Goal: Task Accomplishment & Management: Manage account settings

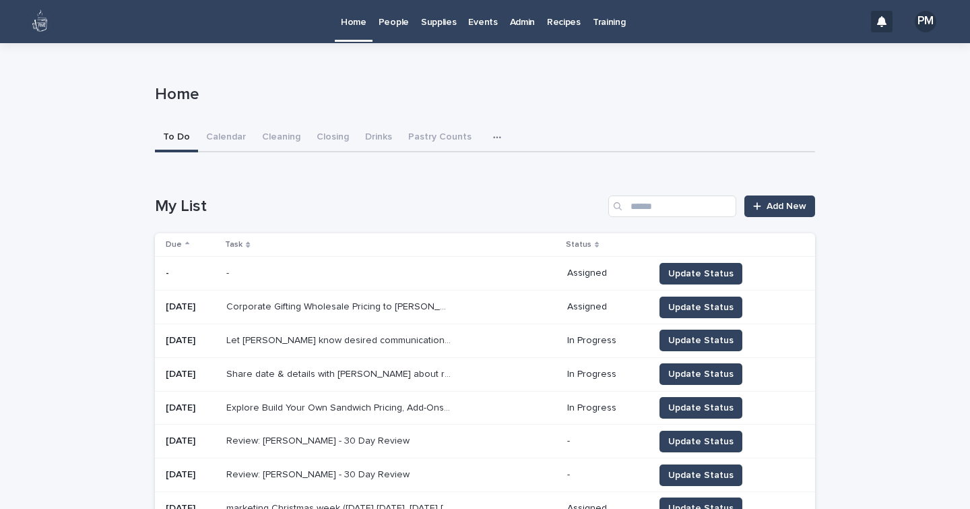
click at [486, 22] on p "Events" at bounding box center [482, 14] width 29 height 28
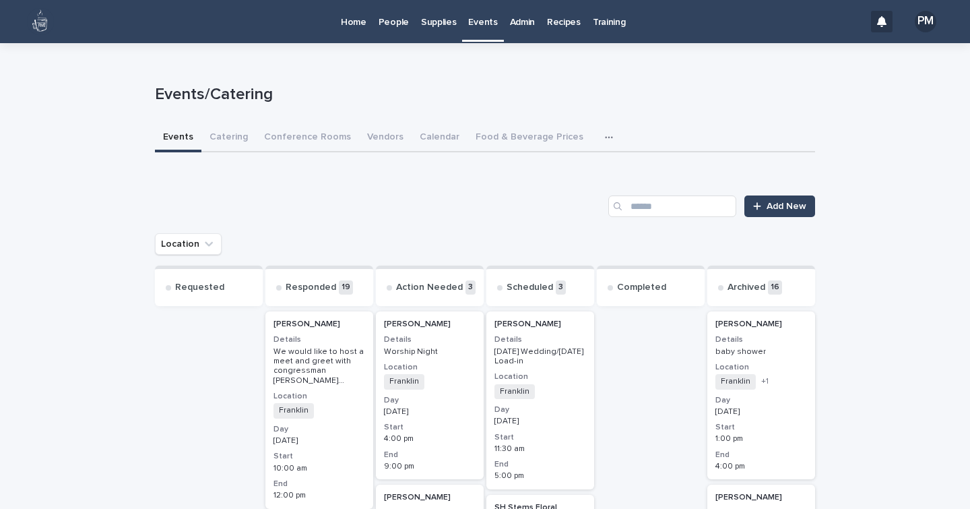
click at [522, 24] on p "Admin" at bounding box center [522, 14] width 25 height 28
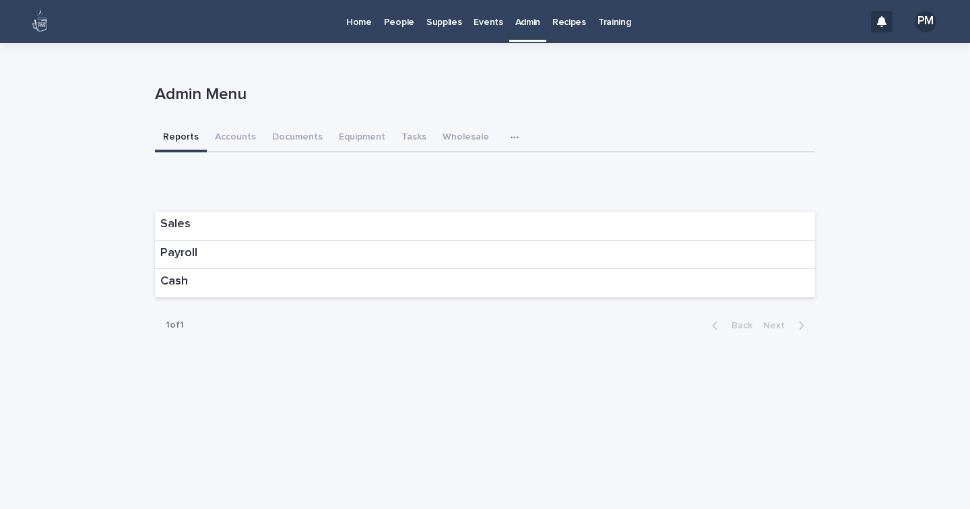
click at [511, 135] on icon "button" at bounding box center [515, 137] width 8 height 9
click at [445, 169] on span "Donation Requests" at bounding box center [467, 172] width 84 height 9
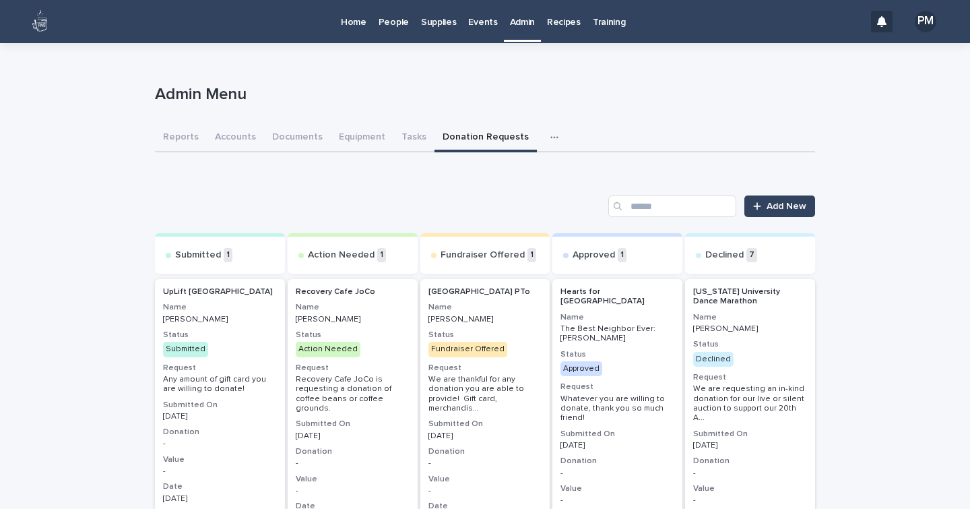
click at [479, 21] on p "Events" at bounding box center [482, 14] width 29 height 28
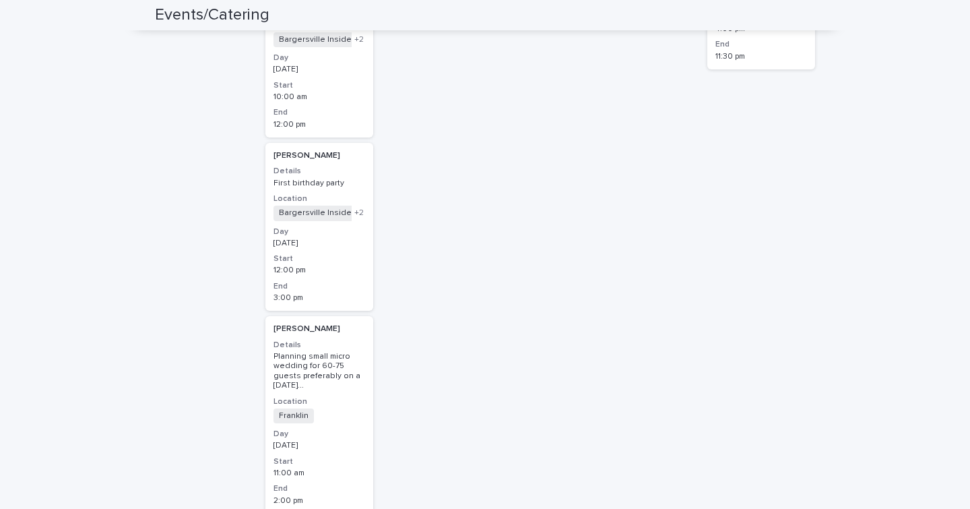
scroll to position [3106, 0]
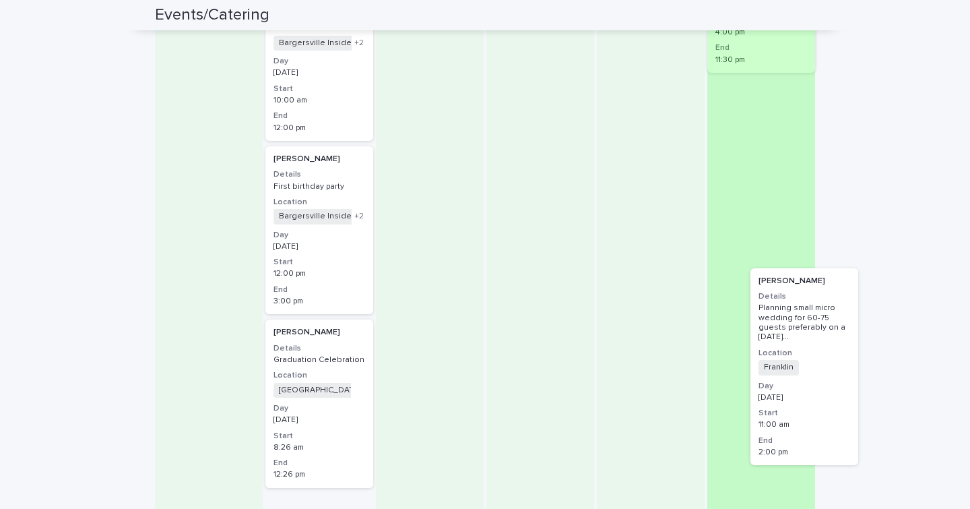
drag, startPoint x: 329, startPoint y: 387, endPoint x: 830, endPoint y: 373, distance: 501.5
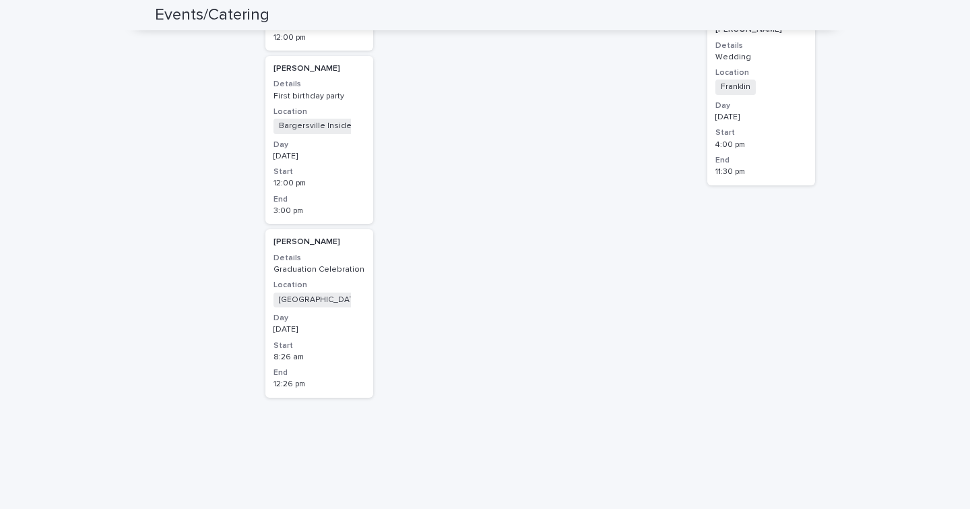
scroll to position [2982, 0]
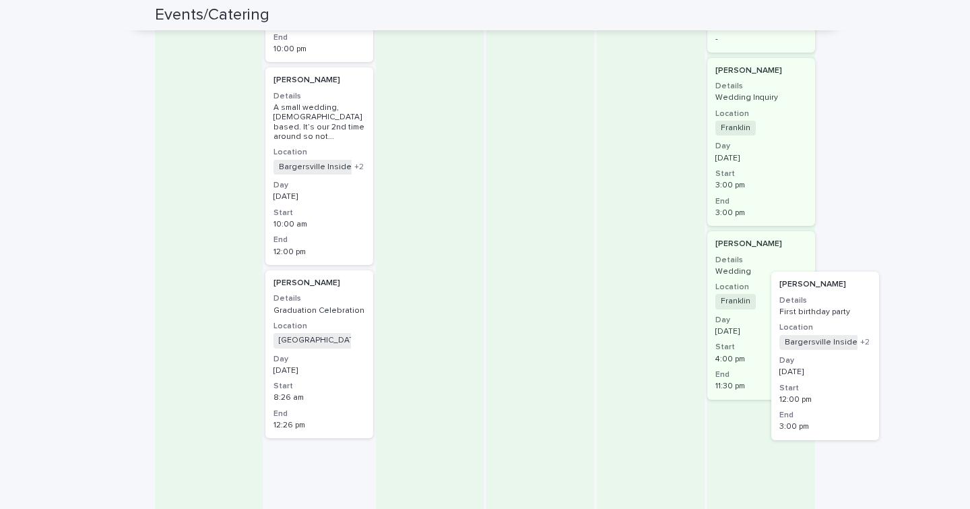
drag, startPoint x: 315, startPoint y: 282, endPoint x: 860, endPoint y: 321, distance: 546.5
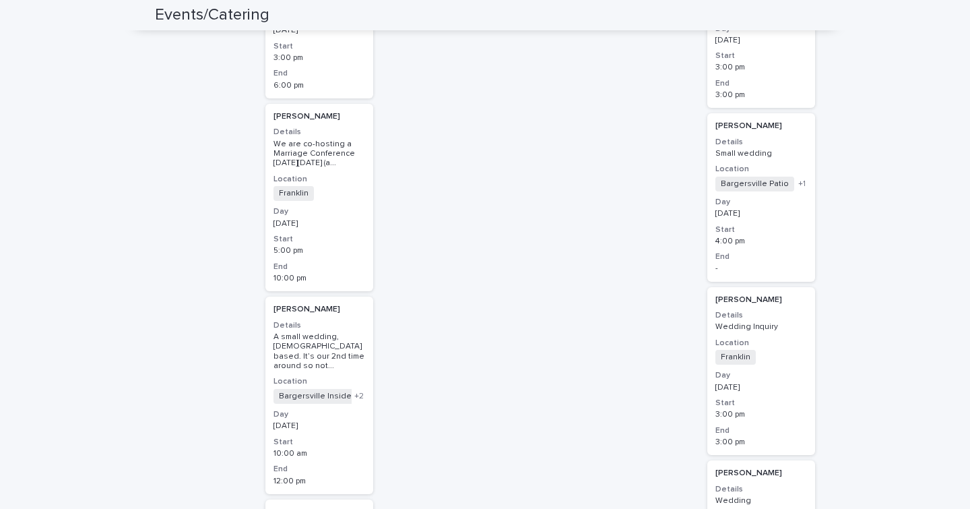
scroll to position [2748, 0]
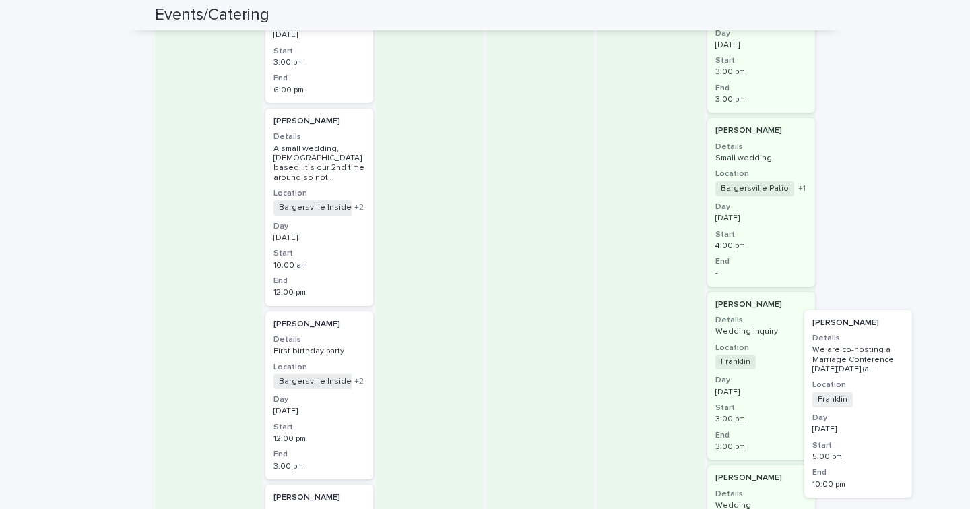
drag, startPoint x: 315, startPoint y: 154, endPoint x: 886, endPoint y: 389, distance: 617.9
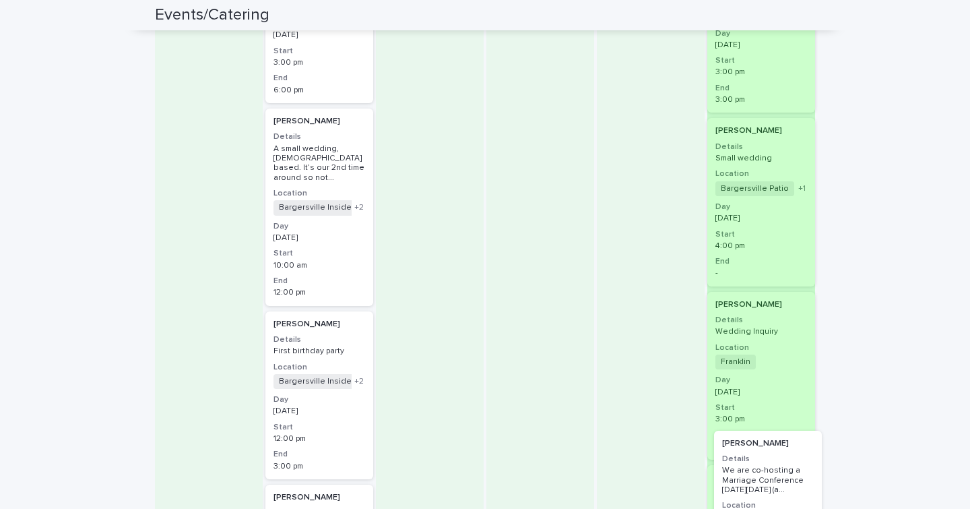
drag, startPoint x: 286, startPoint y: 150, endPoint x: 769, endPoint y: 520, distance: 608.3
click at [769, 508] on html "Home People Supplies Events Admin Recipes Training PM Loading... Saving… Loadin…" at bounding box center [485, 254] width 970 height 509
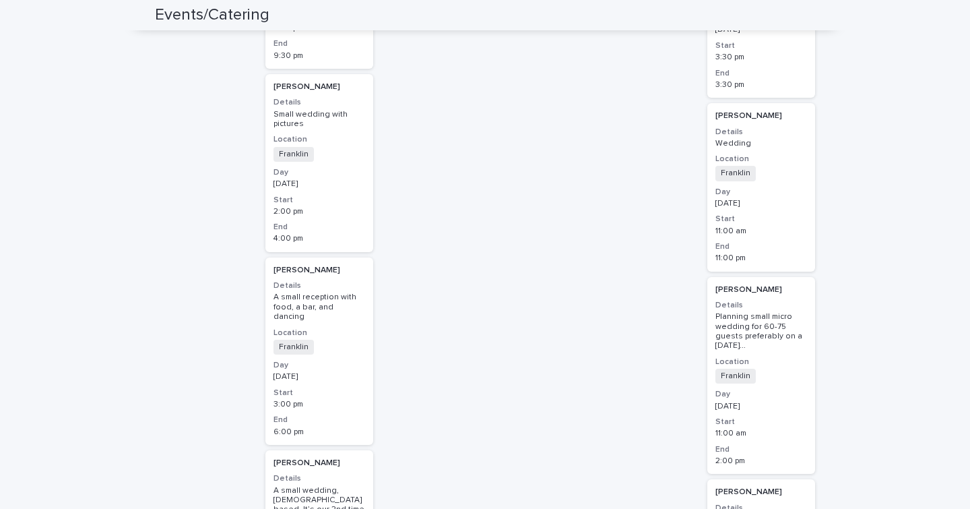
scroll to position [2405, 0]
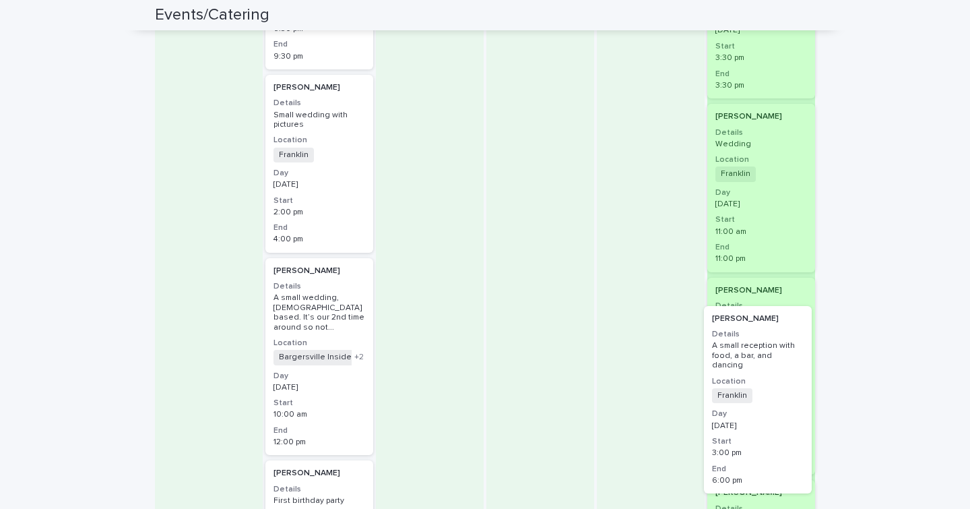
drag, startPoint x: 314, startPoint y: 308, endPoint x: 769, endPoint y: 376, distance: 460.5
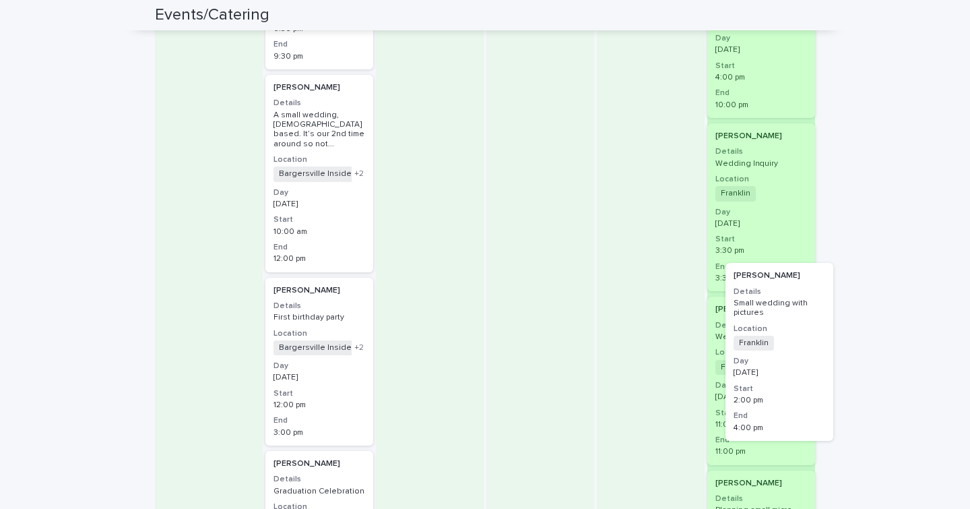
drag, startPoint x: 302, startPoint y: 159, endPoint x: 773, endPoint y: 368, distance: 515.2
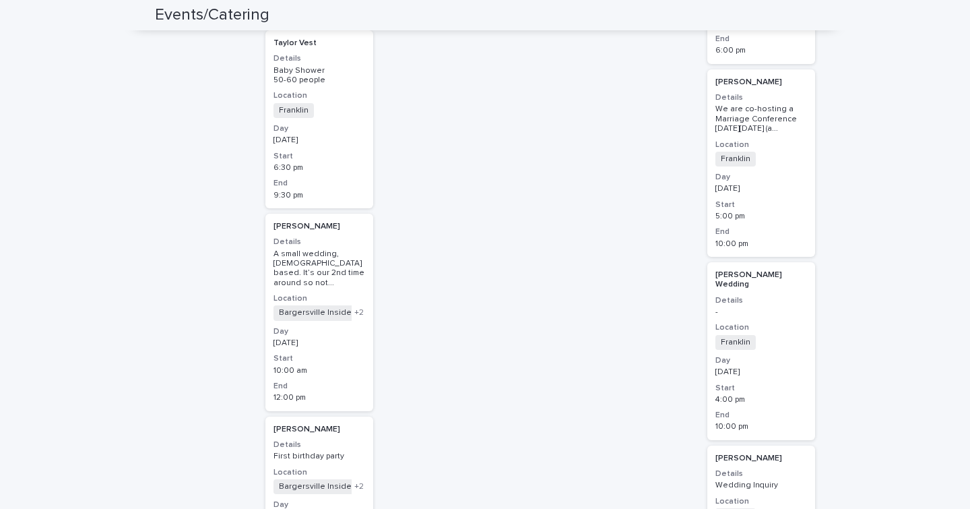
scroll to position [2266, 0]
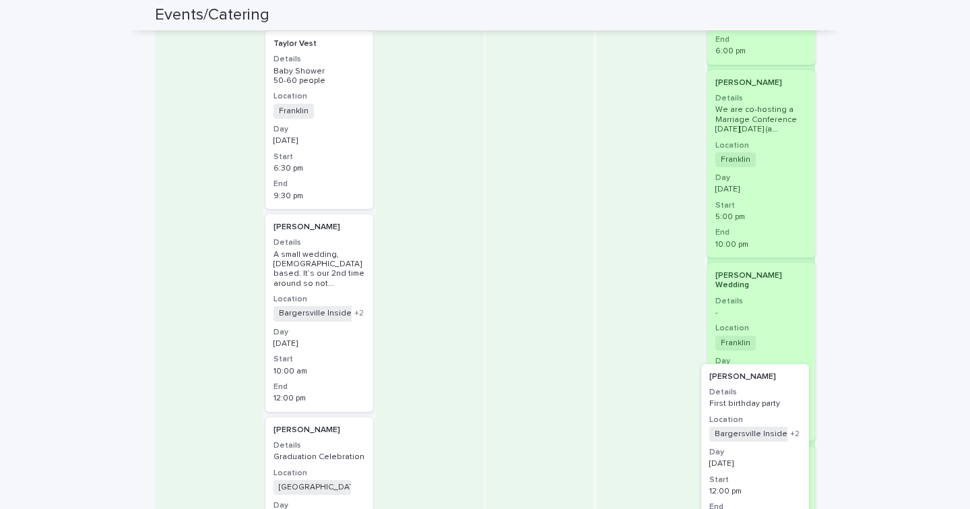
drag, startPoint x: 325, startPoint y: 414, endPoint x: 771, endPoint y: 391, distance: 446.7
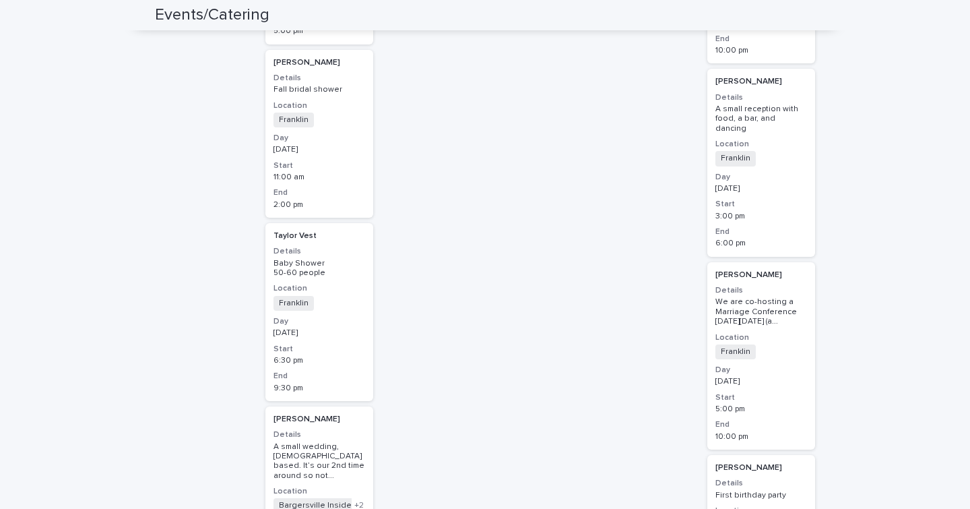
scroll to position [2073, 0]
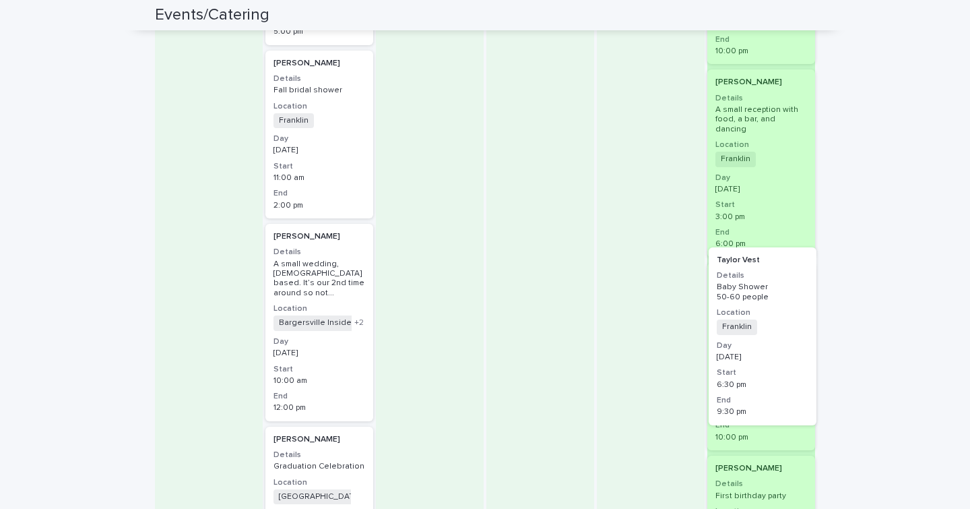
drag, startPoint x: 340, startPoint y: 240, endPoint x: 792, endPoint y: 284, distance: 454.2
click at [792, 284] on div "Requested Responded 14 [PERSON_NAME] Details We would like to host a meet and g…" at bounding box center [485, 79] width 660 height 3774
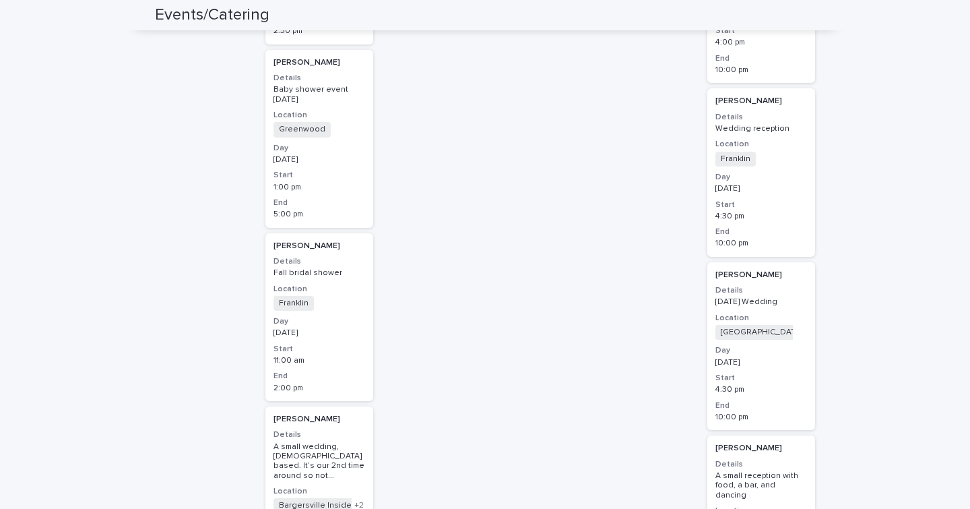
scroll to position [1890, 0]
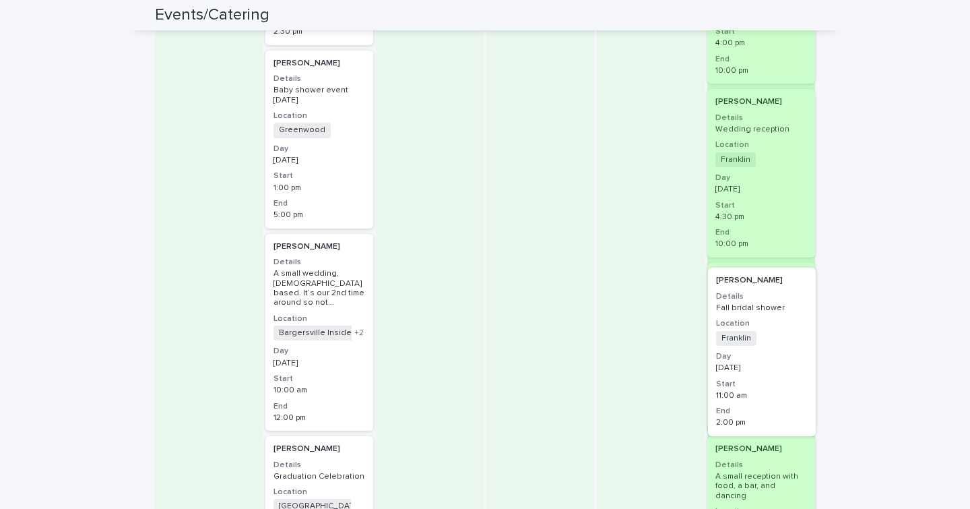
drag, startPoint x: 340, startPoint y: 235, endPoint x: 791, endPoint y: 289, distance: 454.7
click at [791, 289] on div "Requested Responded 13 [PERSON_NAME] Details We would like to host a meet and g…" at bounding box center [485, 266] width 660 height 3783
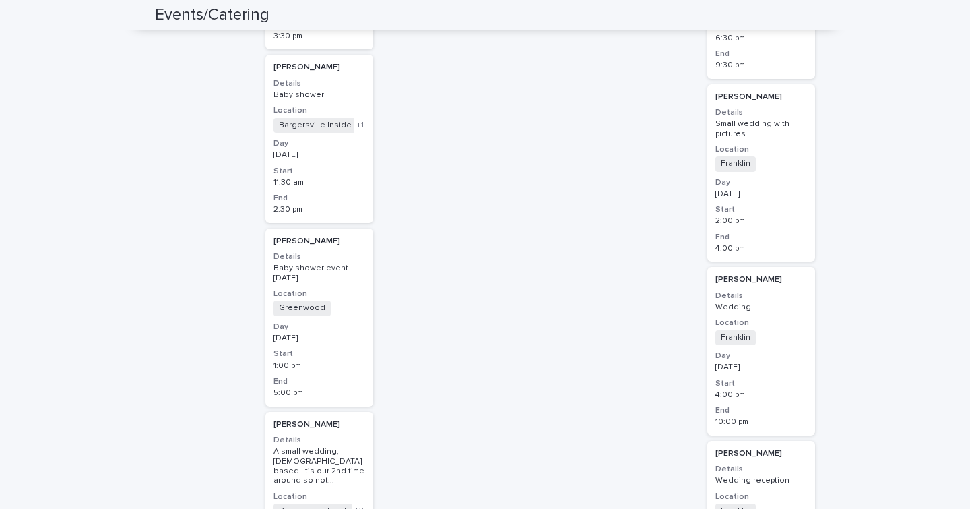
scroll to position [1695, 0]
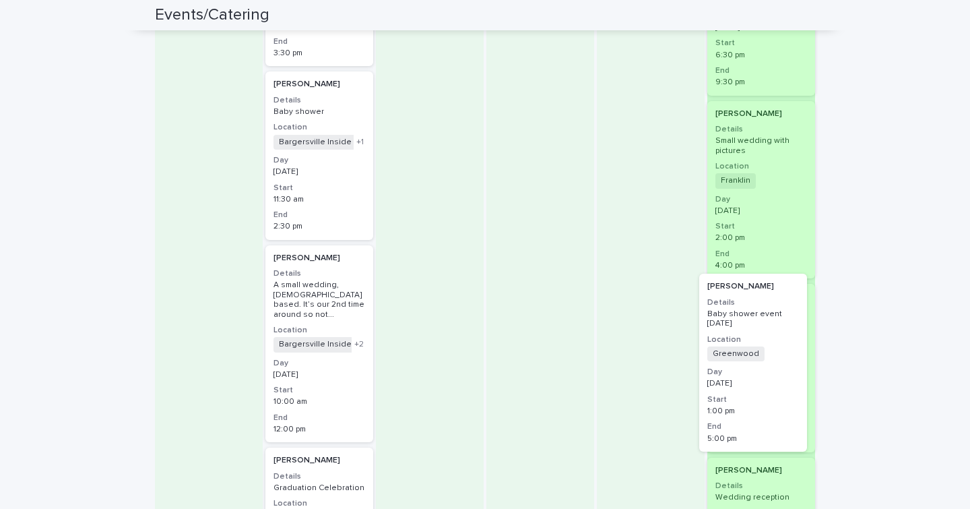
drag, startPoint x: 338, startPoint y: 267, endPoint x: 798, endPoint y: 313, distance: 462.5
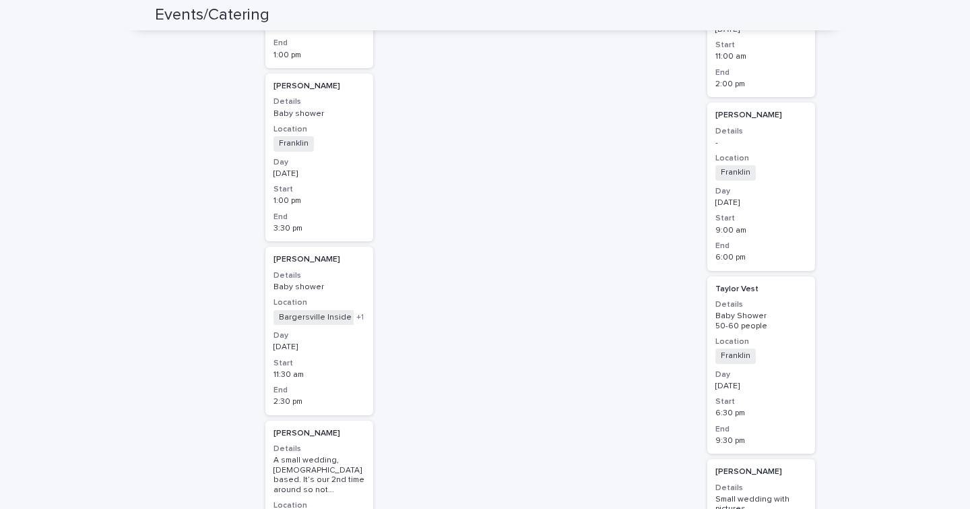
scroll to position [1511, 0]
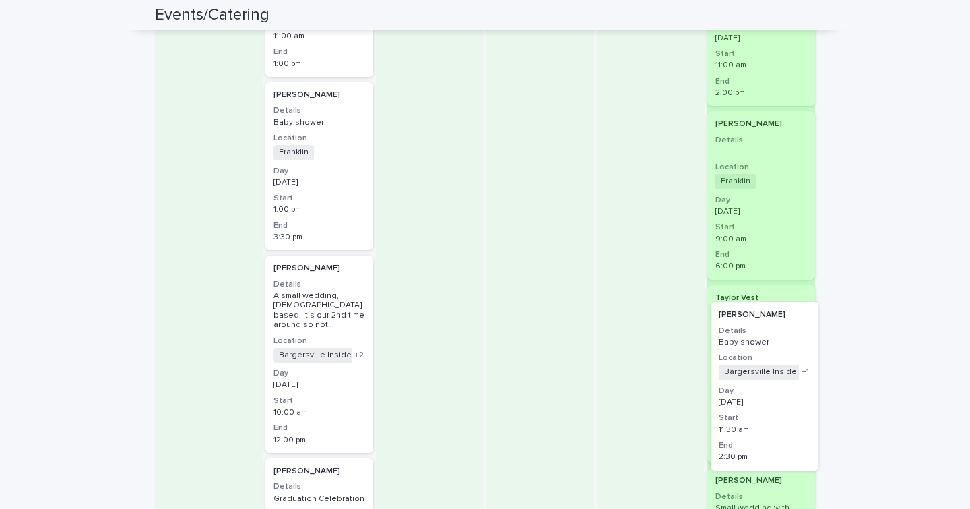
drag, startPoint x: 315, startPoint y: 276, endPoint x: 782, endPoint y: 342, distance: 470.9
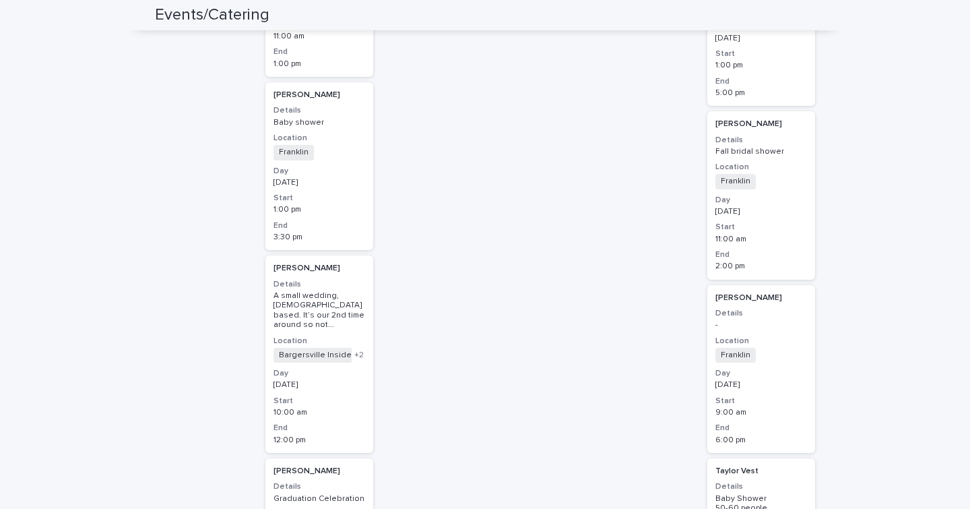
scroll to position [1280, 0]
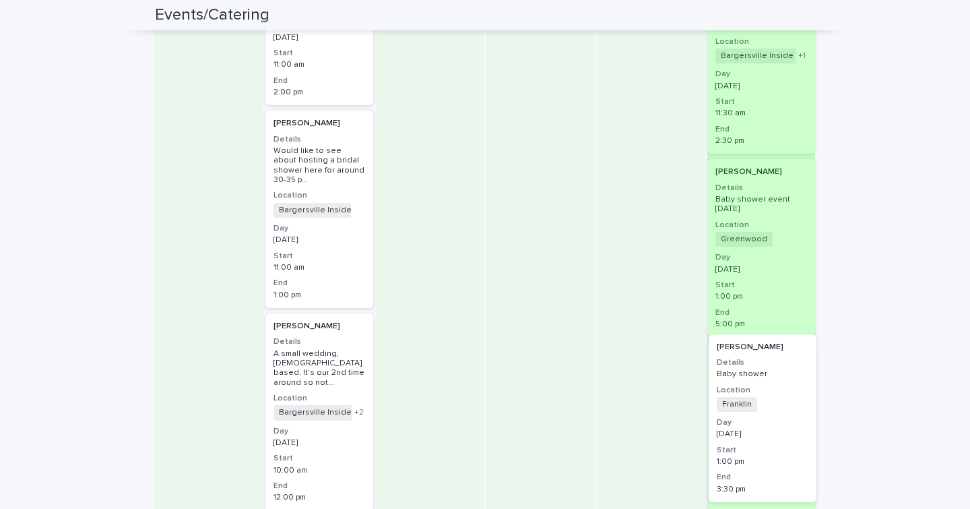
drag, startPoint x: 334, startPoint y: 327, endPoint x: 792, endPoint y: 367, distance: 460.6
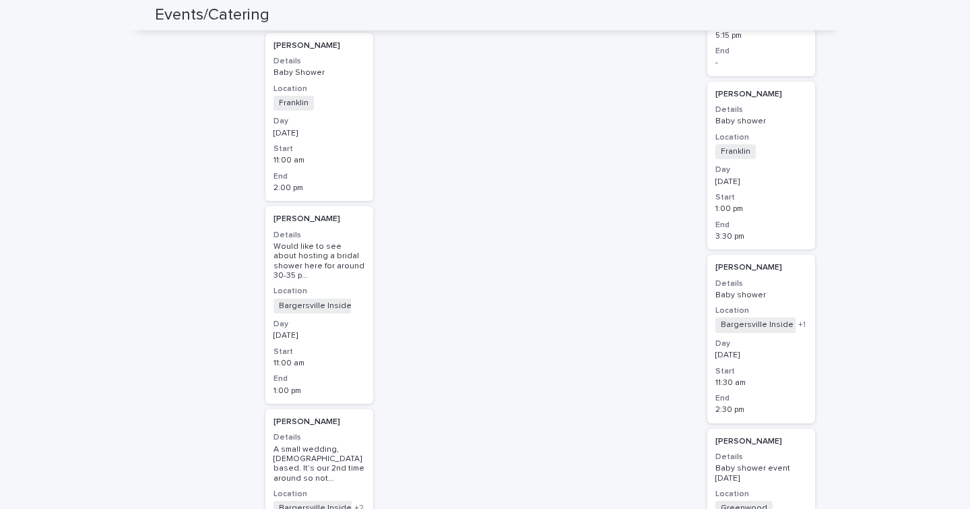
scroll to position [1184, 0]
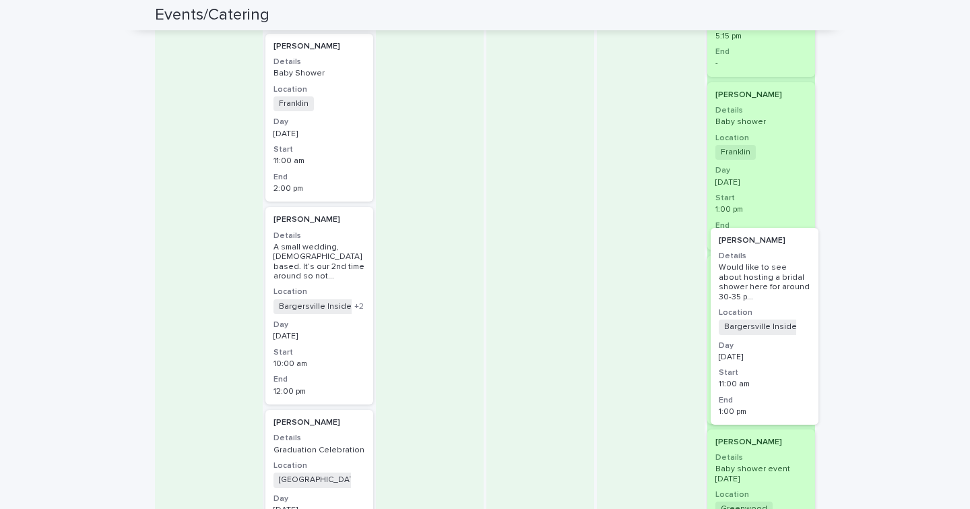
drag, startPoint x: 326, startPoint y: 310, endPoint x: 793, endPoint y: 340, distance: 467.9
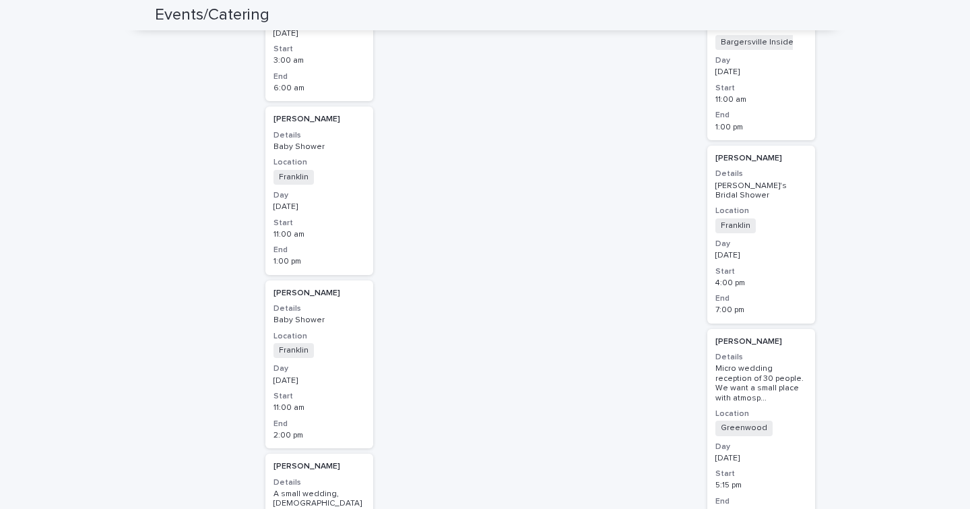
scroll to position [936, 0]
click at [350, 144] on div "Baby Shower" at bounding box center [320, 148] width 92 height 9
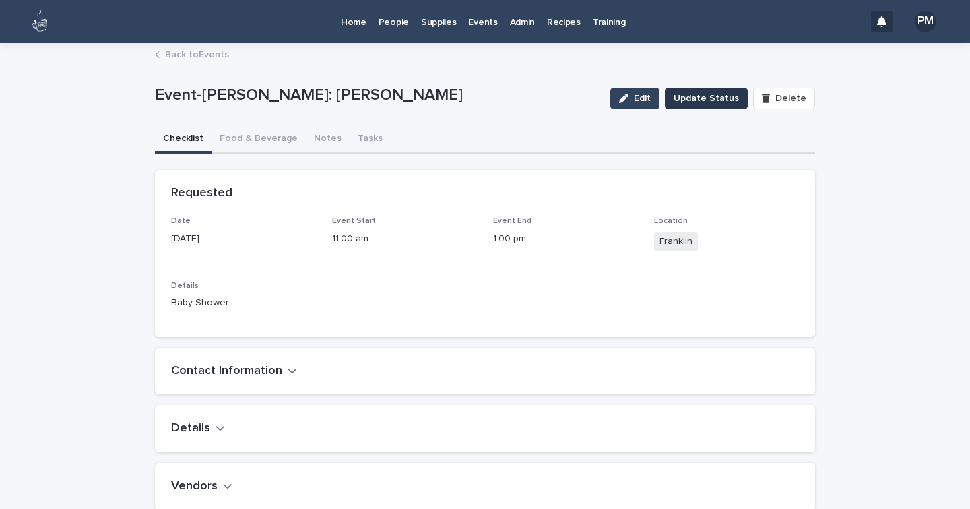
click at [691, 94] on span "Update Status" at bounding box center [706, 98] width 65 height 13
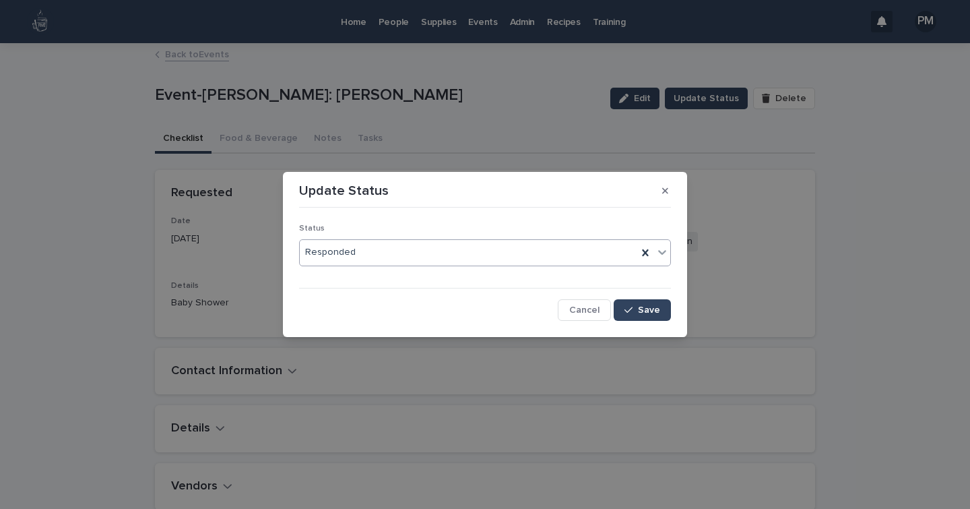
click at [660, 250] on icon at bounding box center [662, 251] width 13 height 13
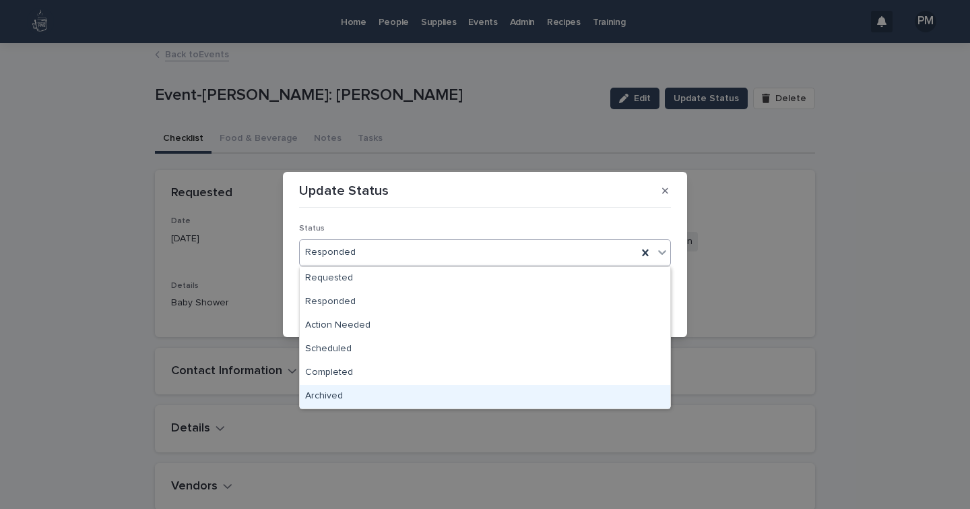
click at [350, 399] on div "Archived" at bounding box center [485, 397] width 371 height 24
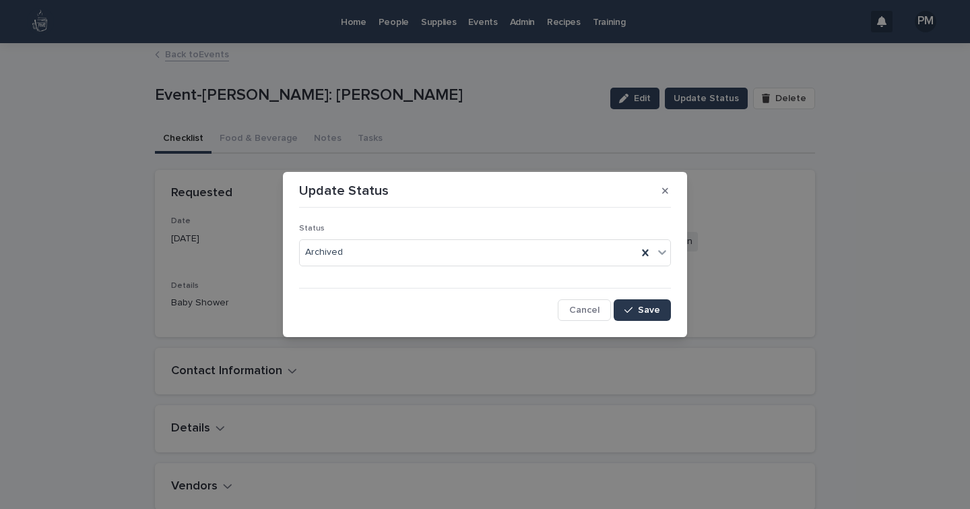
click at [651, 307] on span "Save" at bounding box center [649, 309] width 22 height 9
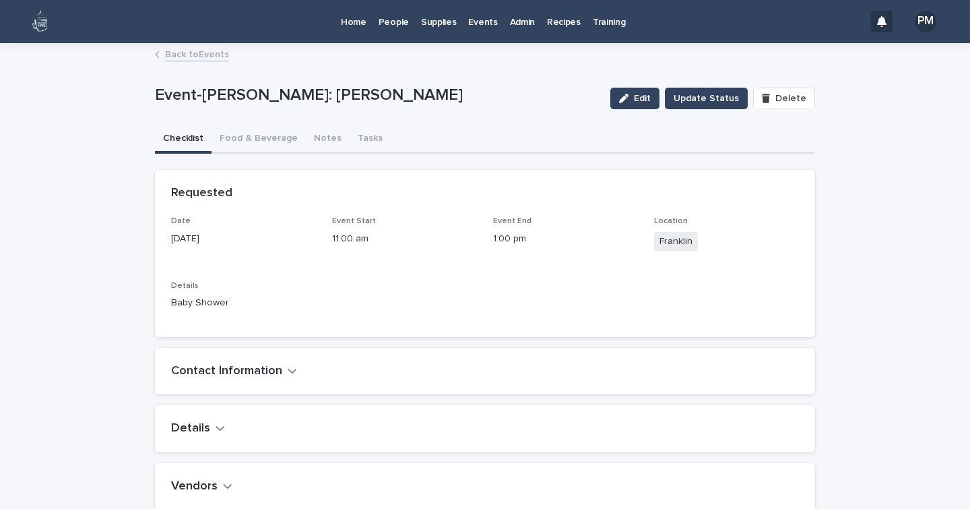
click at [476, 15] on p "Events" at bounding box center [482, 14] width 29 height 28
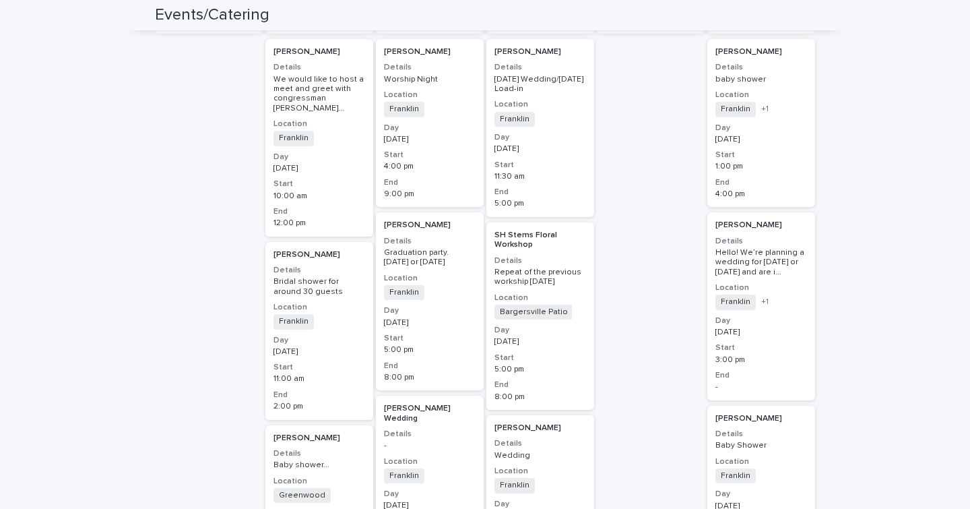
scroll to position [273, 0]
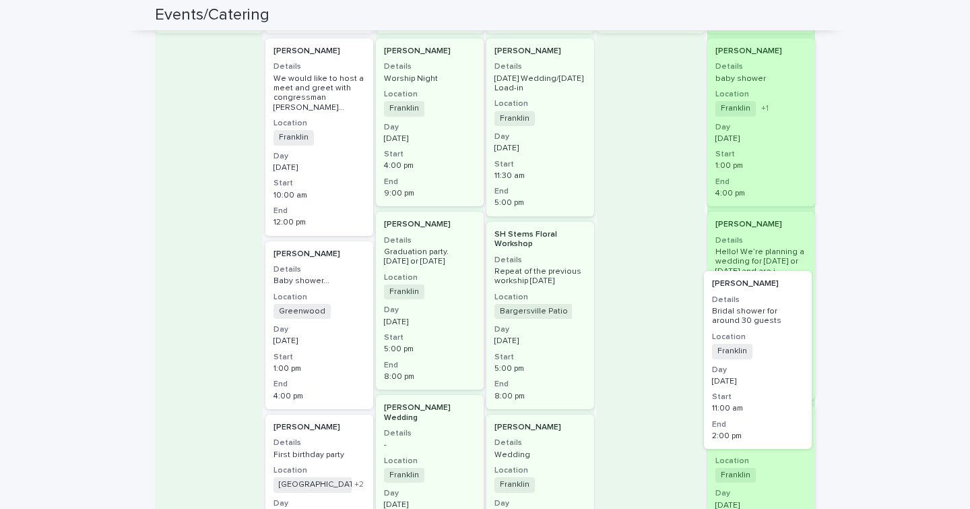
drag, startPoint x: 313, startPoint y: 329, endPoint x: 794, endPoint y: 360, distance: 481.4
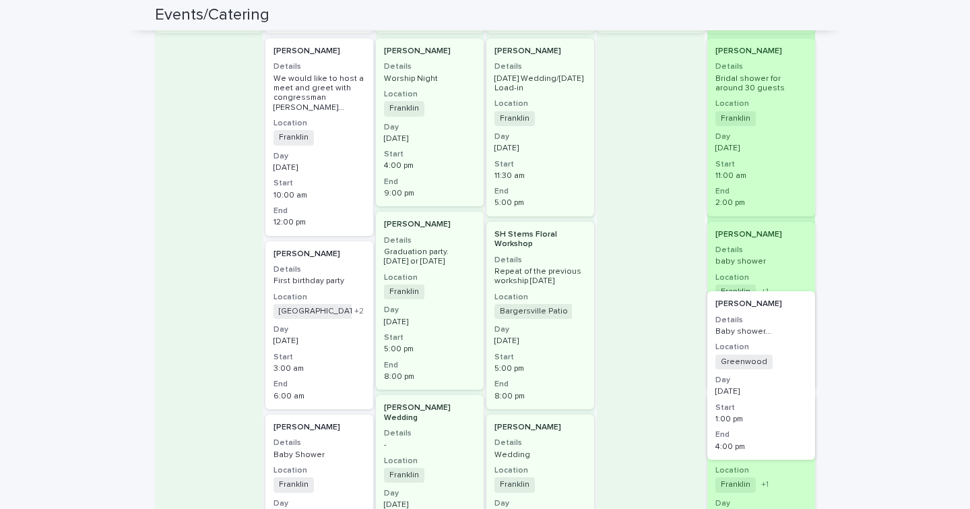
drag, startPoint x: 327, startPoint y: 290, endPoint x: 778, endPoint y: 350, distance: 454.1
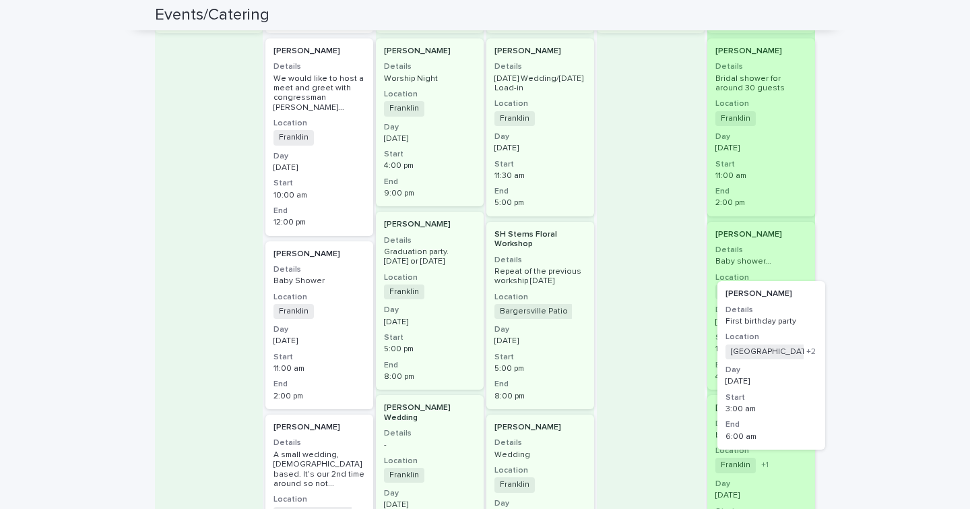
drag, startPoint x: 341, startPoint y: 303, endPoint x: 805, endPoint y: 352, distance: 466.3
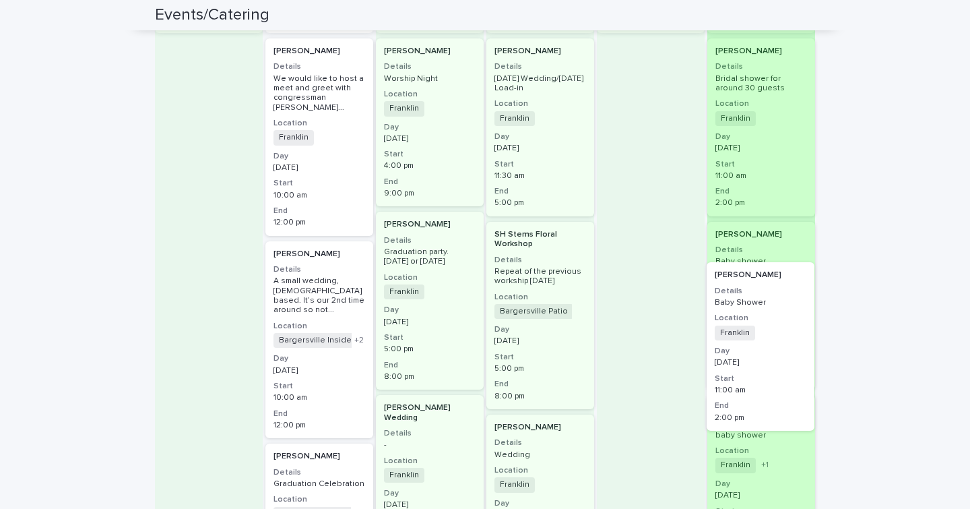
drag, startPoint x: 327, startPoint y: 284, endPoint x: 777, endPoint y: 315, distance: 451.2
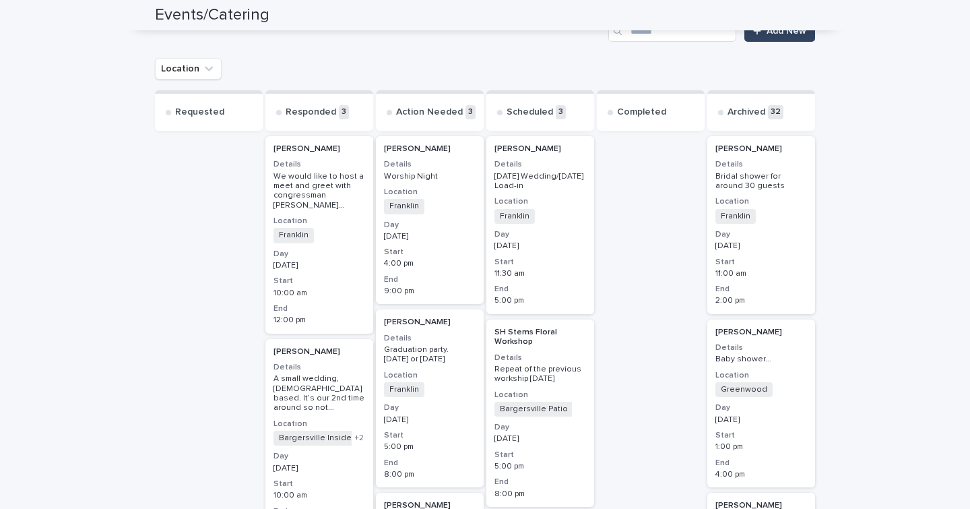
scroll to position [0, 0]
